Goal: Check status: Check status

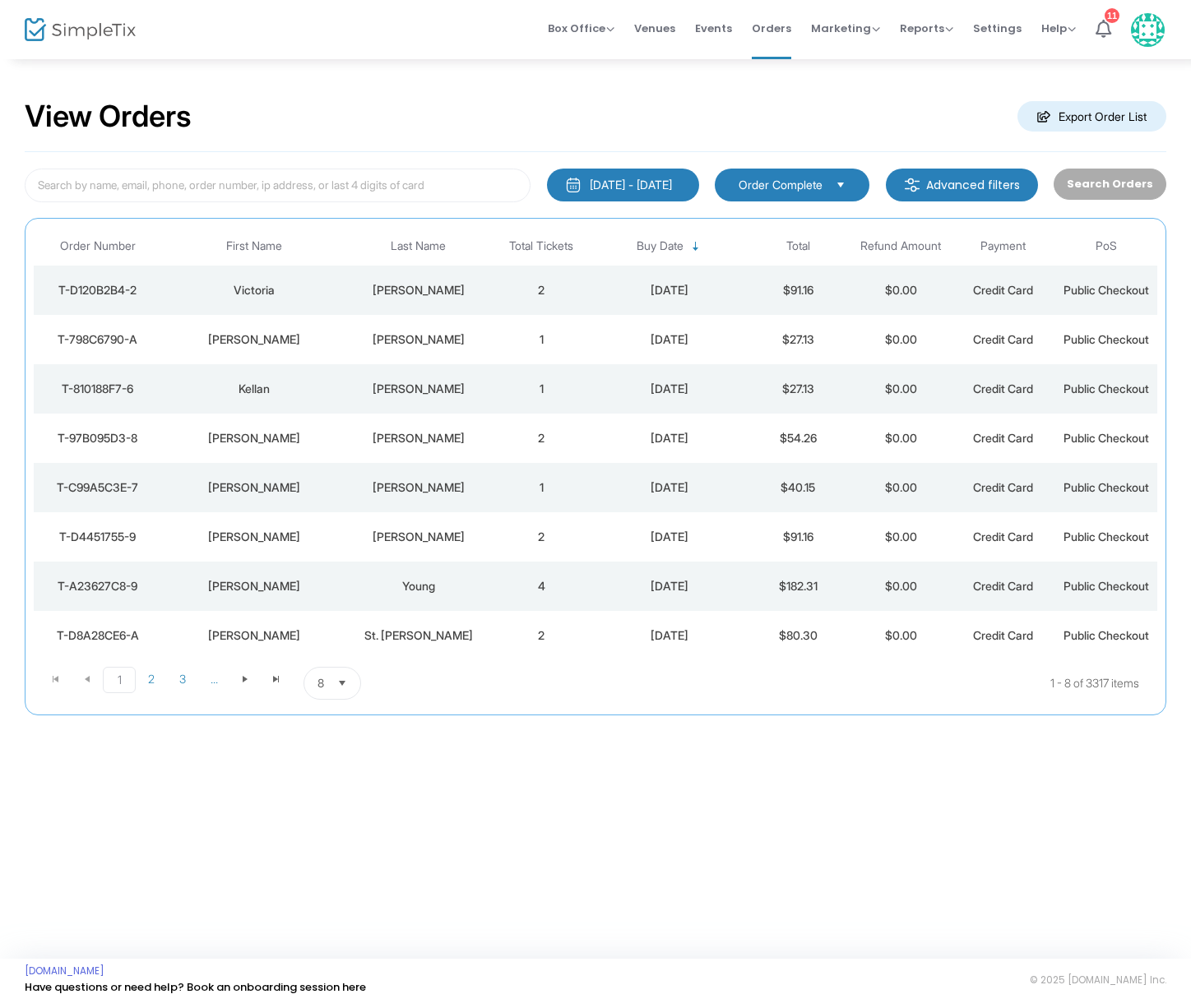
click at [345, 335] on td "[PERSON_NAME]" at bounding box center [255, 340] width 185 height 49
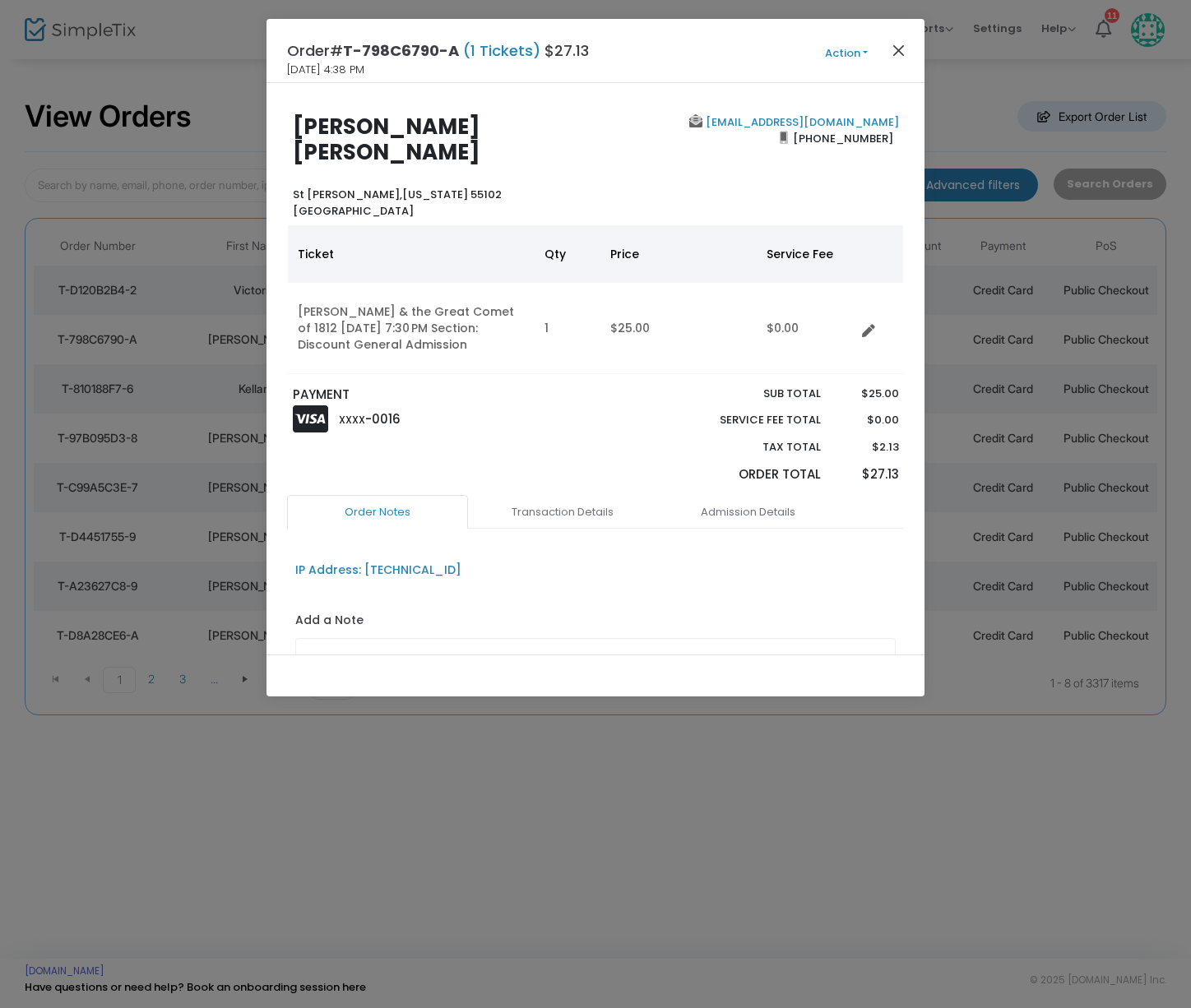
click at [898, 51] on button "Close" at bounding box center [898, 49] width 21 height 21
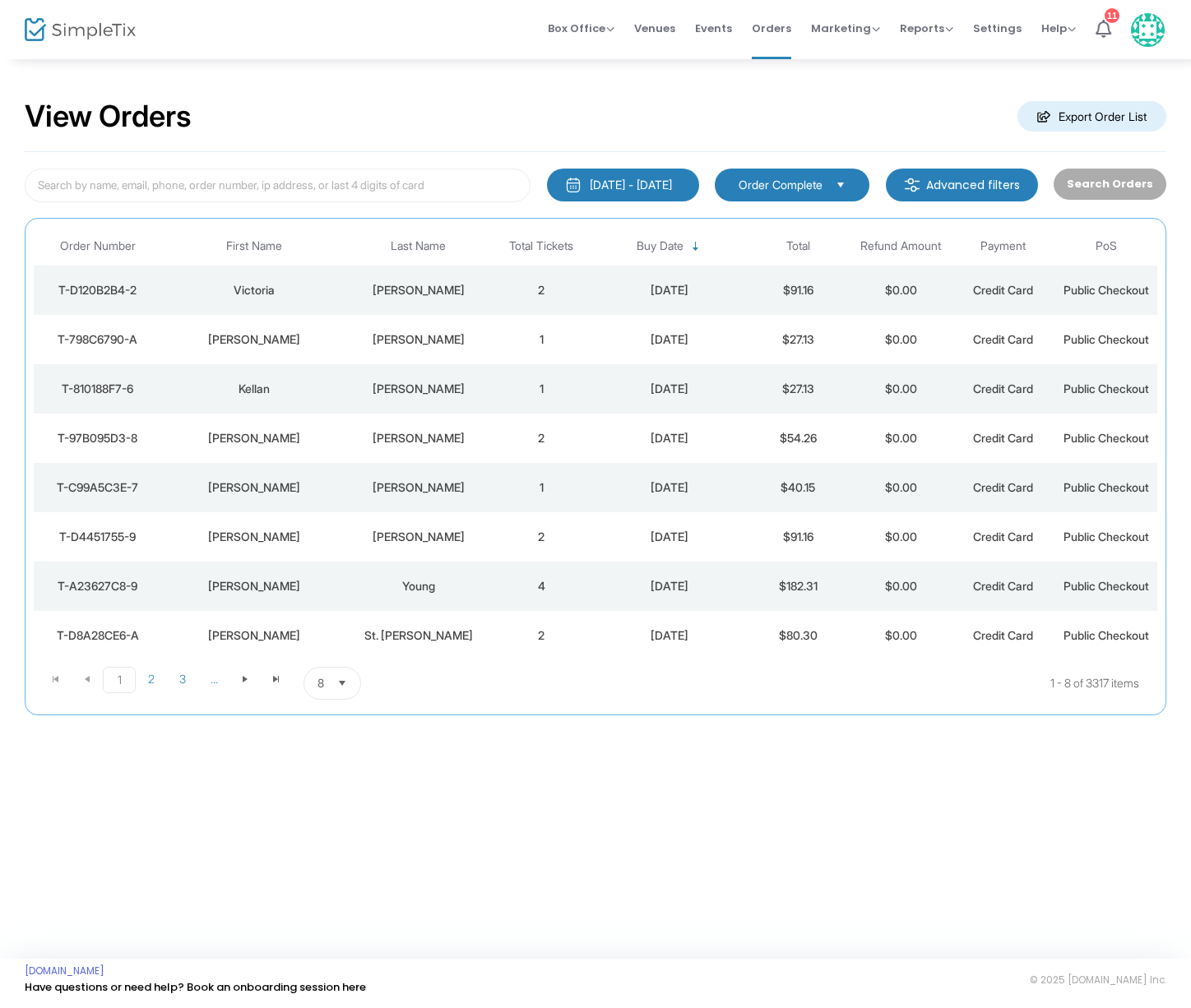
click at [445, 282] on div "[PERSON_NAME]" at bounding box center [418, 290] width 136 height 16
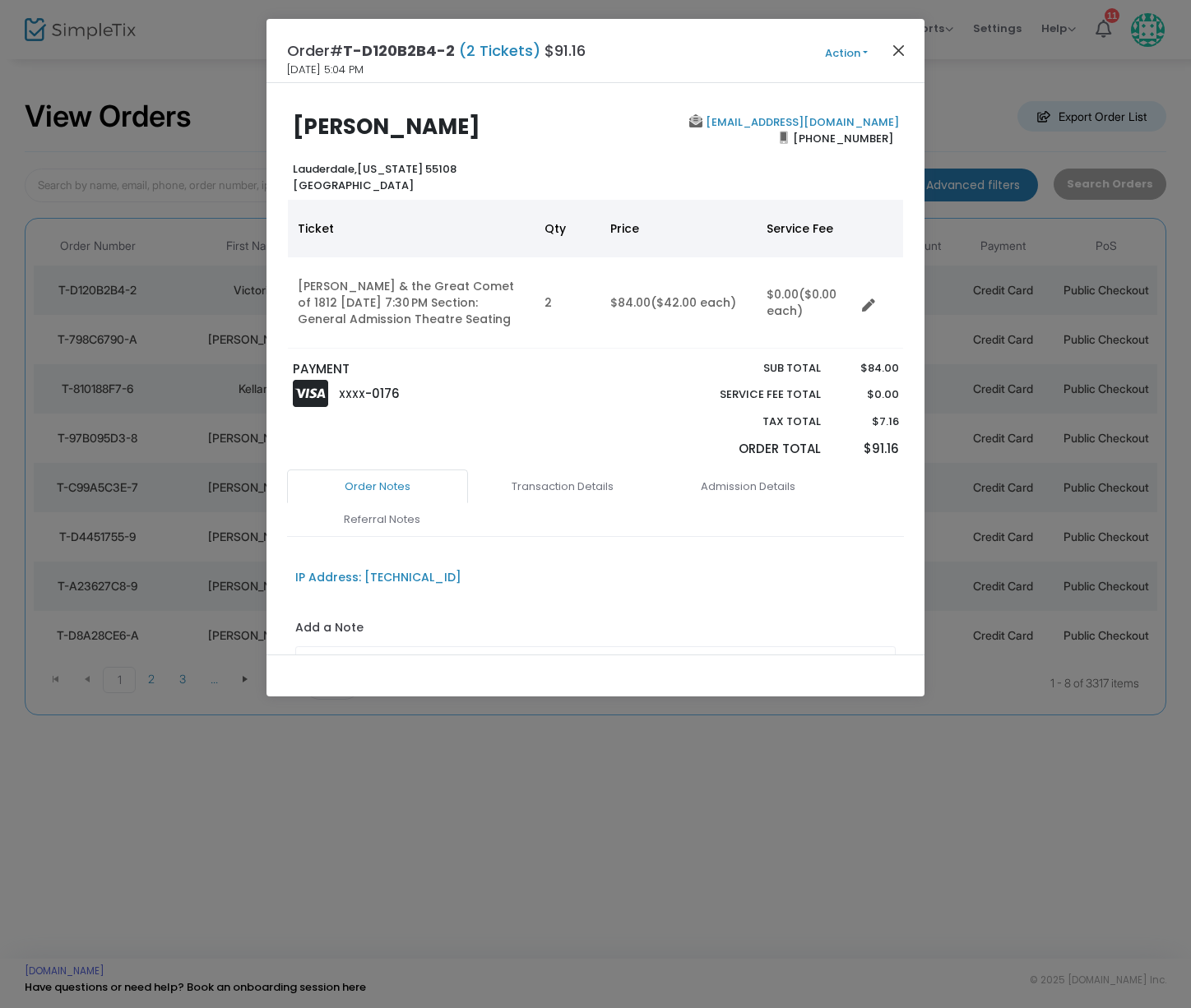
click at [898, 47] on button "Close" at bounding box center [898, 49] width 21 height 21
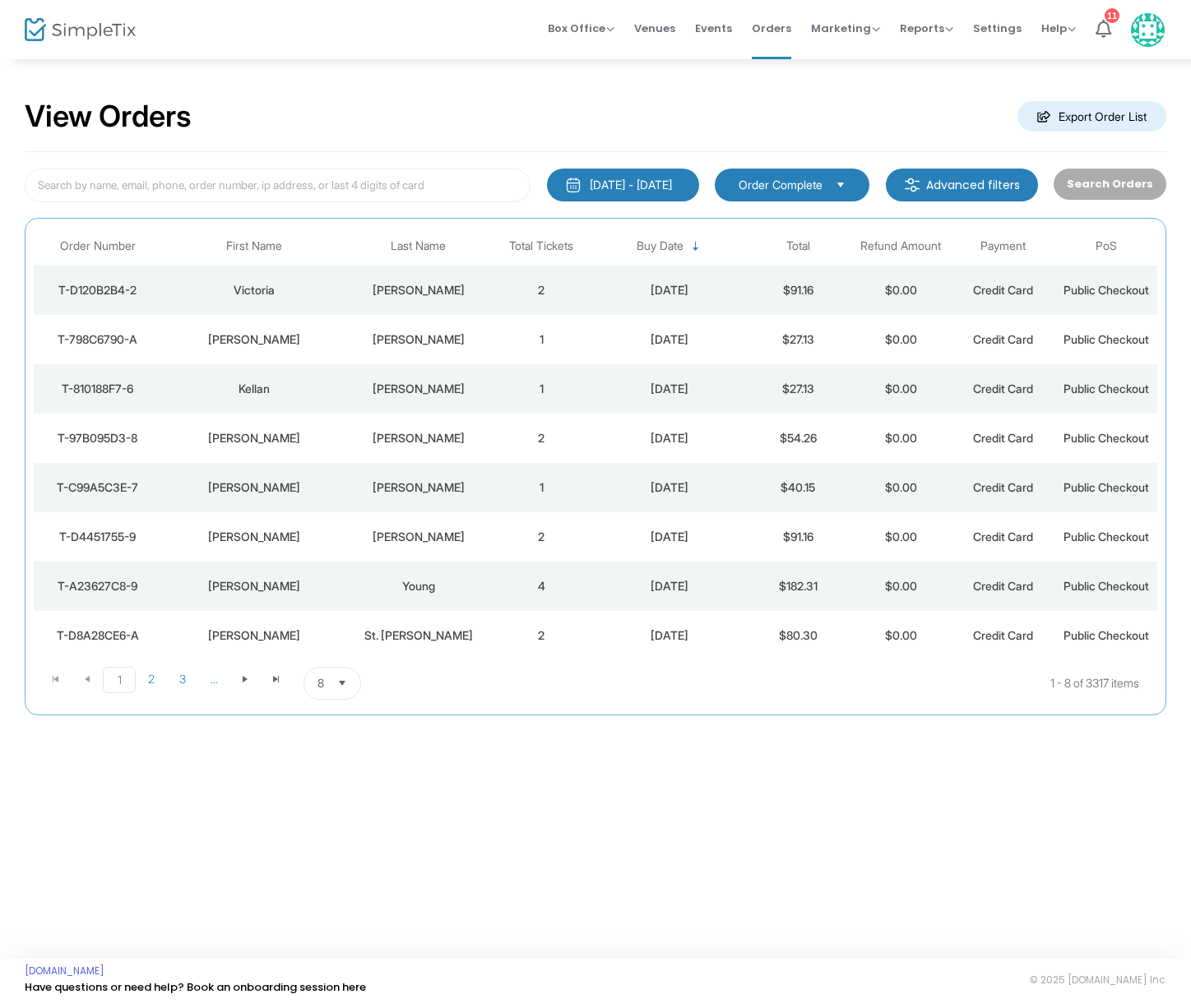
click at [421, 337] on div "[PERSON_NAME]" at bounding box center [418, 339] width 136 height 16
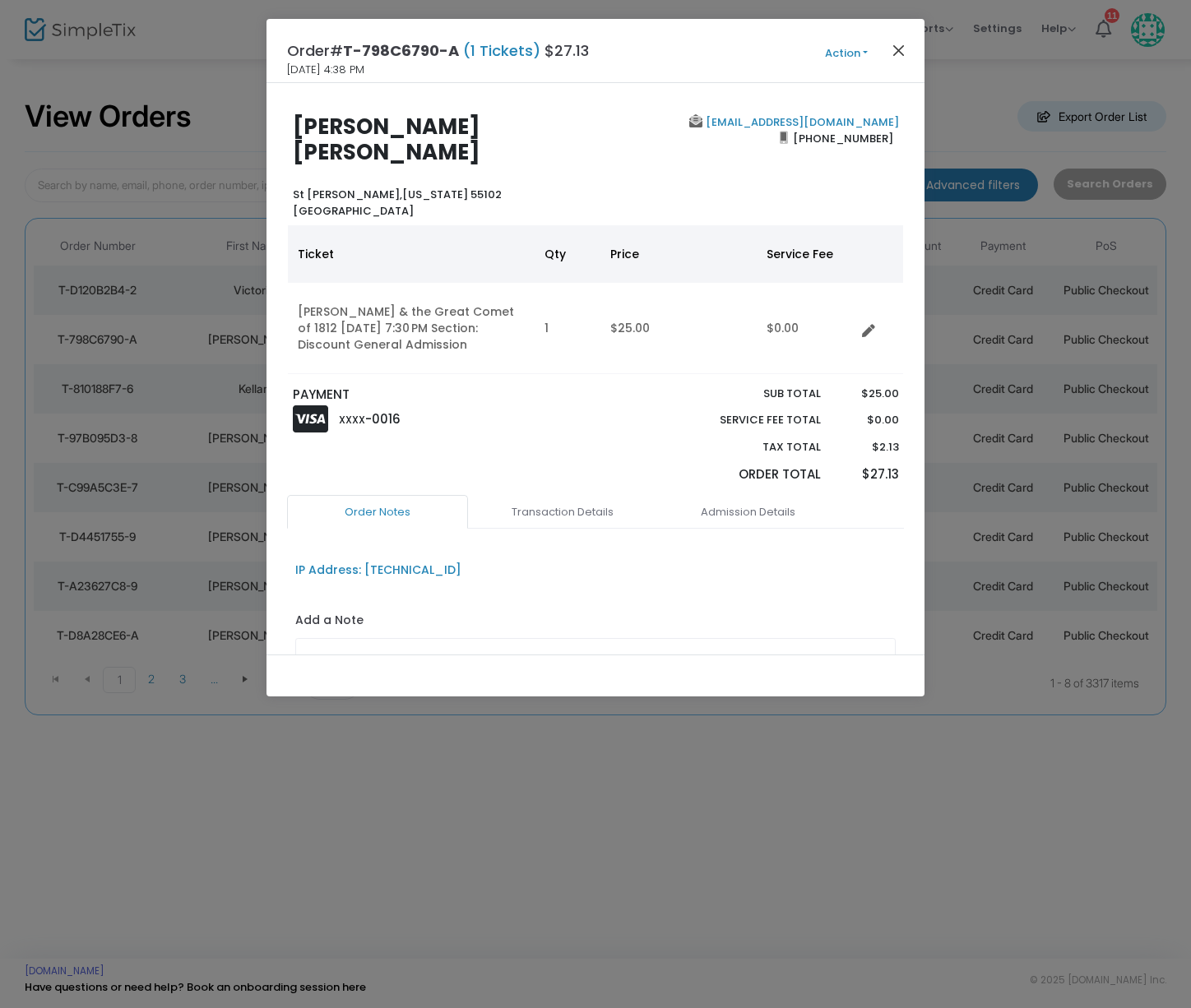
click at [890, 47] on button "Close" at bounding box center [898, 49] width 21 height 21
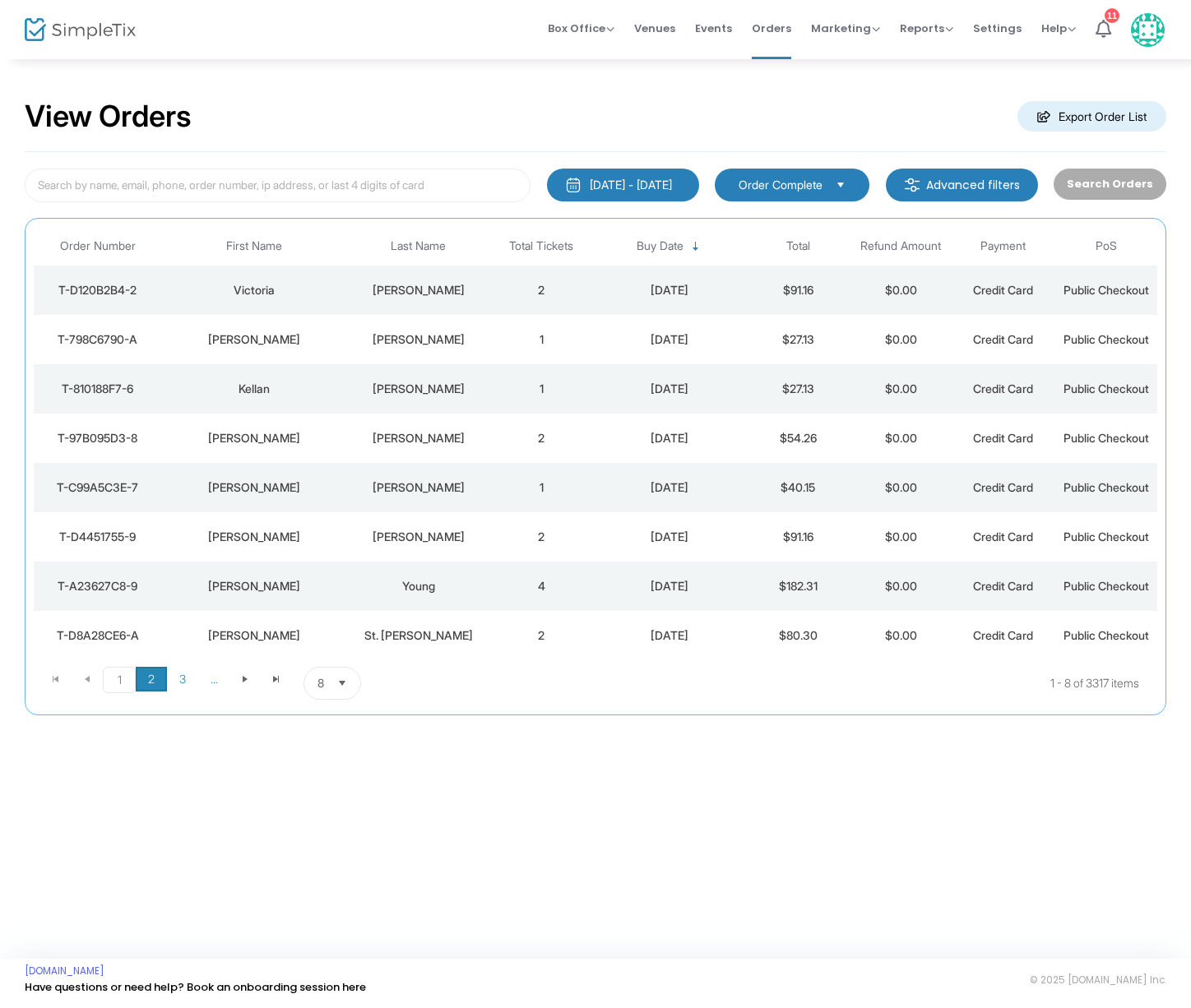
click at [154, 679] on span "2" at bounding box center [151, 679] width 31 height 25
click at [121, 679] on span "1" at bounding box center [118, 679] width 31 height 25
click at [979, 745] on div "View Orders Export Order List 1/1/2000 - 9/15/2025 Last 30 Days Today Yesterday…" at bounding box center [596, 415] width 1191 height 715
